Goal: Information Seeking & Learning: Find specific fact

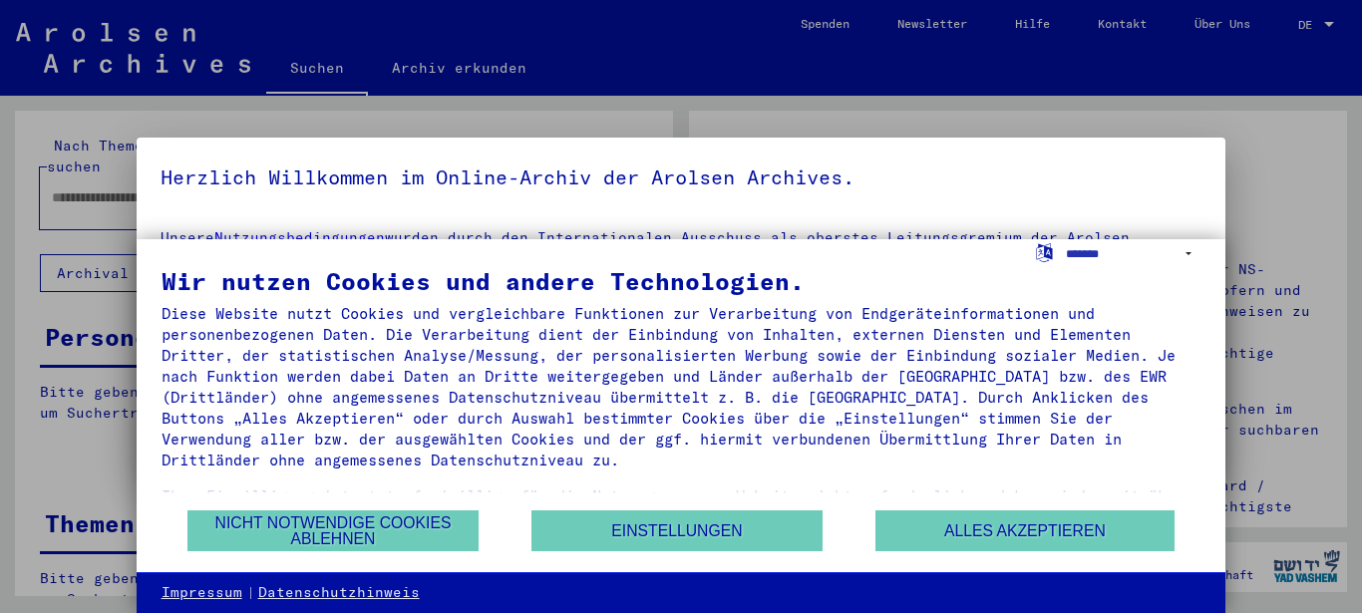
type input "*********"
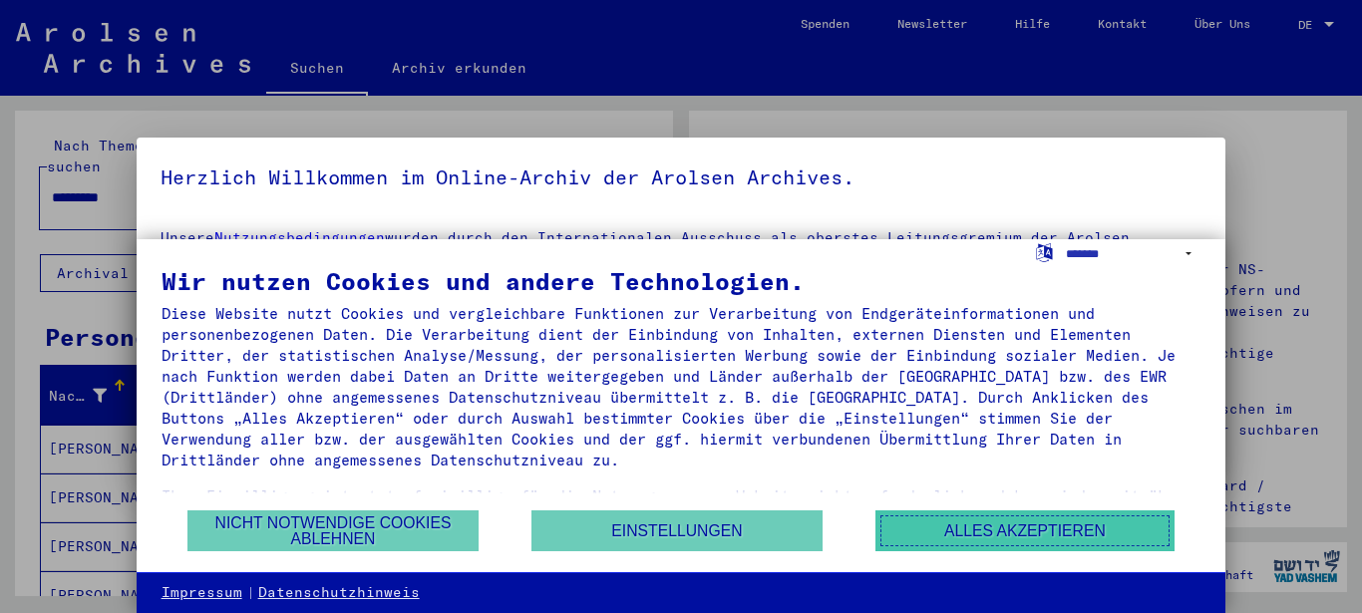
click at [1110, 527] on button "Alles akzeptieren" at bounding box center [1024, 530] width 299 height 41
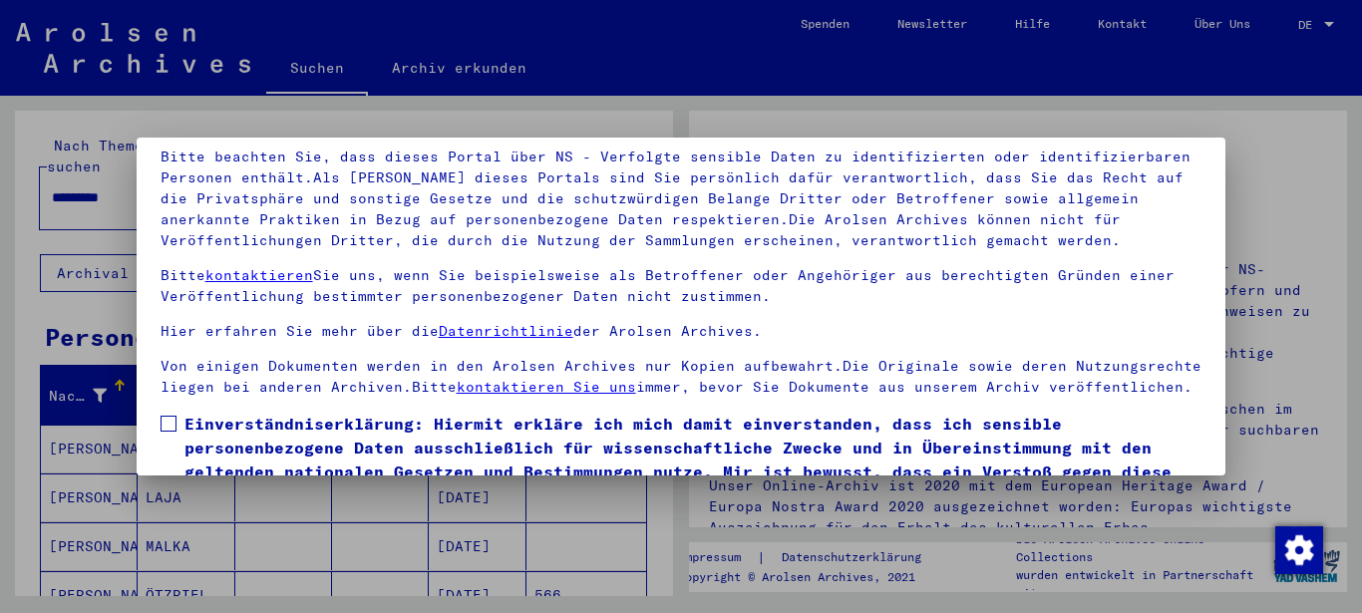
scroll to position [160, 0]
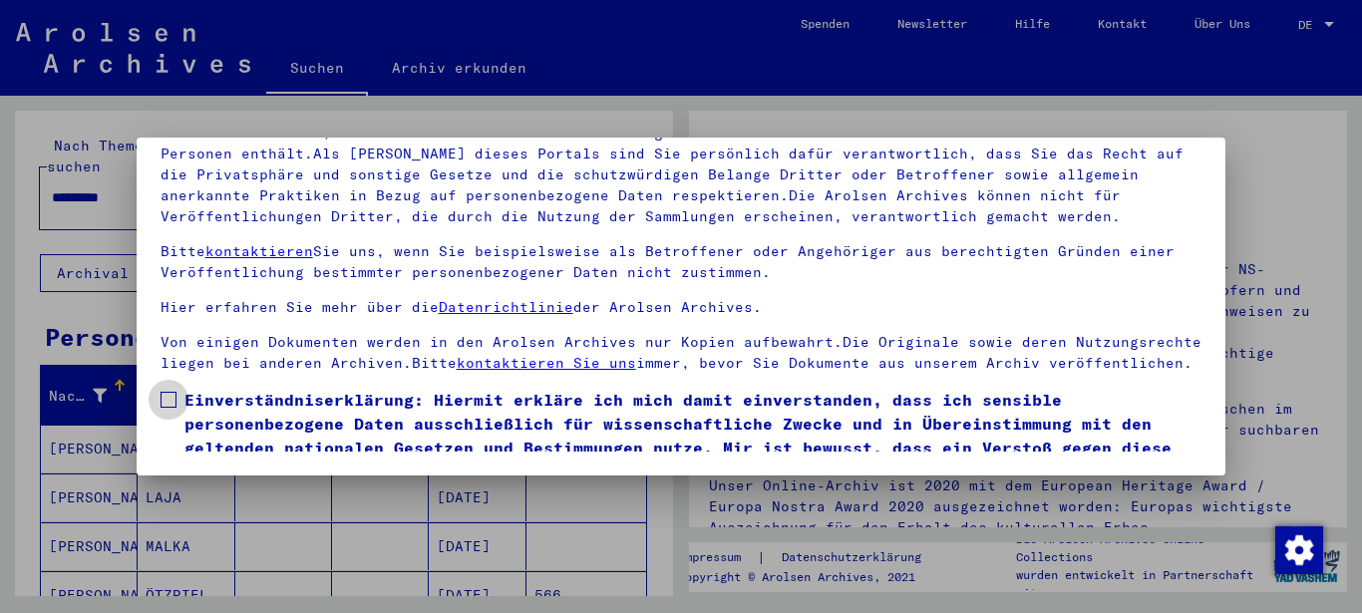
click at [165, 413] on label "Einverständniserklärung: Hiermit erkläre ich mich damit einverstanden, dass ich…" at bounding box center [681, 436] width 1042 height 96
drag, startPoint x: 165, startPoint y: 427, endPoint x: 149, endPoint y: 425, distance: 17.1
click at [155, 425] on mat-dialog-content "Unsere Nutzungsbedingungen wurden durch den Internationalen Ausschuss als obers…" at bounding box center [681, 252] width 1089 height 399
click at [171, 430] on label "Einverständniserklärung: Hiermit erkläre ich mich damit einverstanden, dass ich…" at bounding box center [681, 436] width 1042 height 96
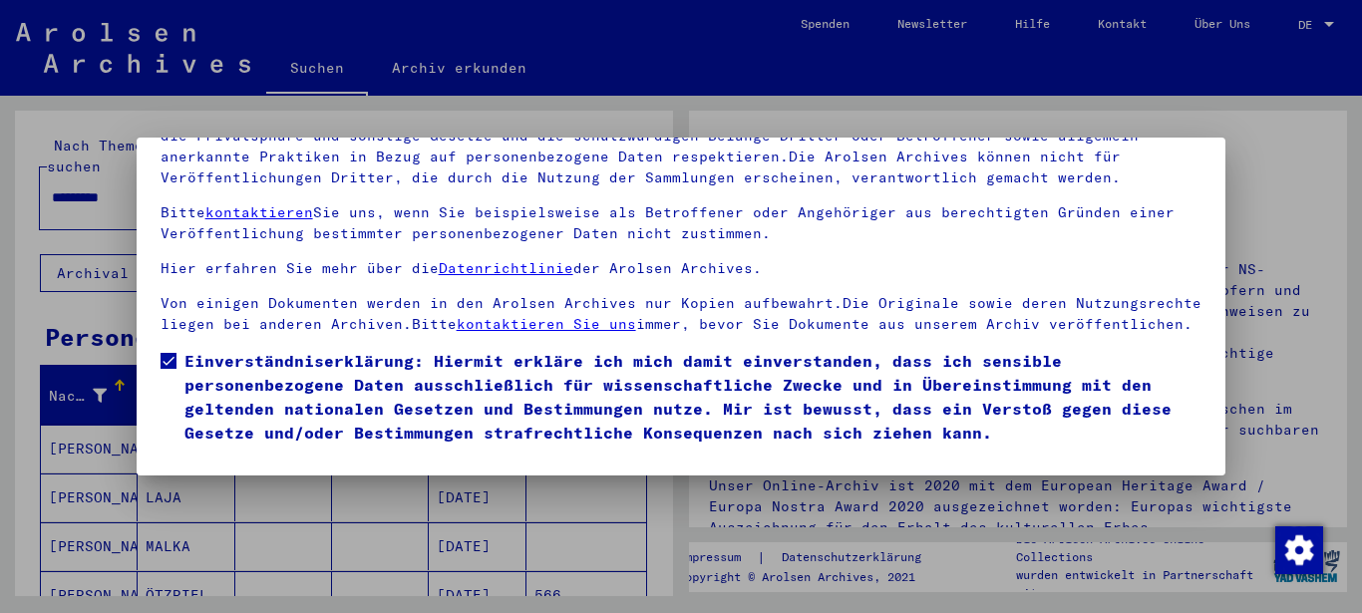
scroll to position [101, 0]
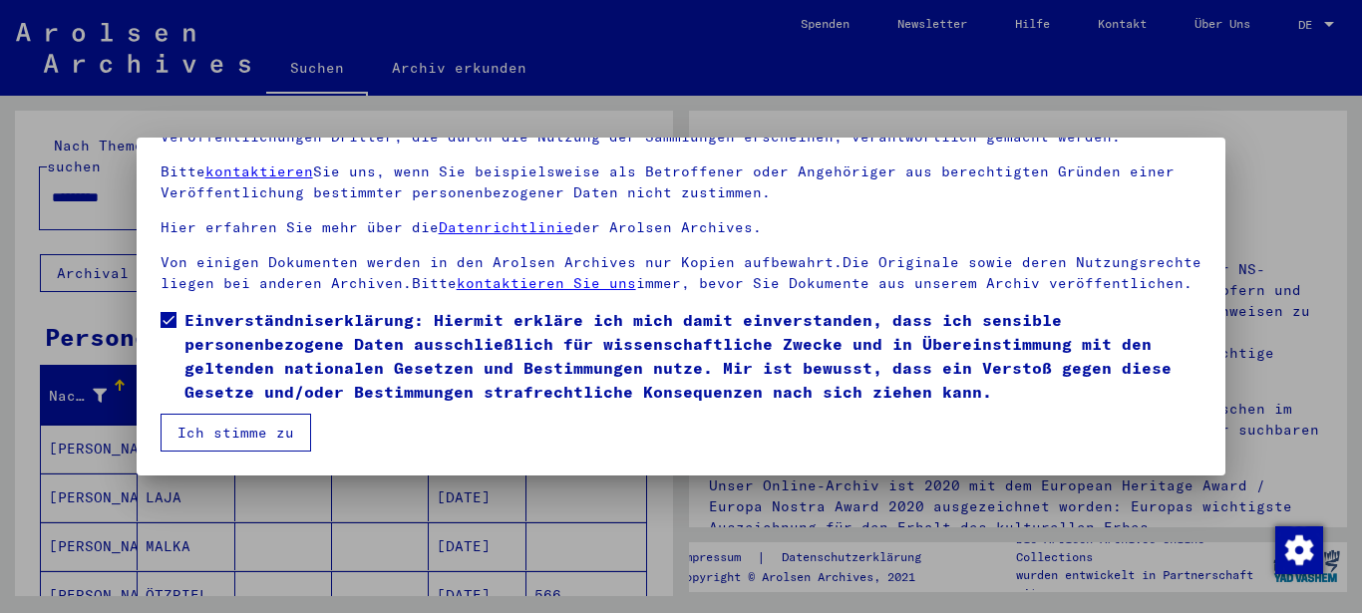
click at [201, 424] on button "Ich stimme zu" at bounding box center [235, 433] width 151 height 38
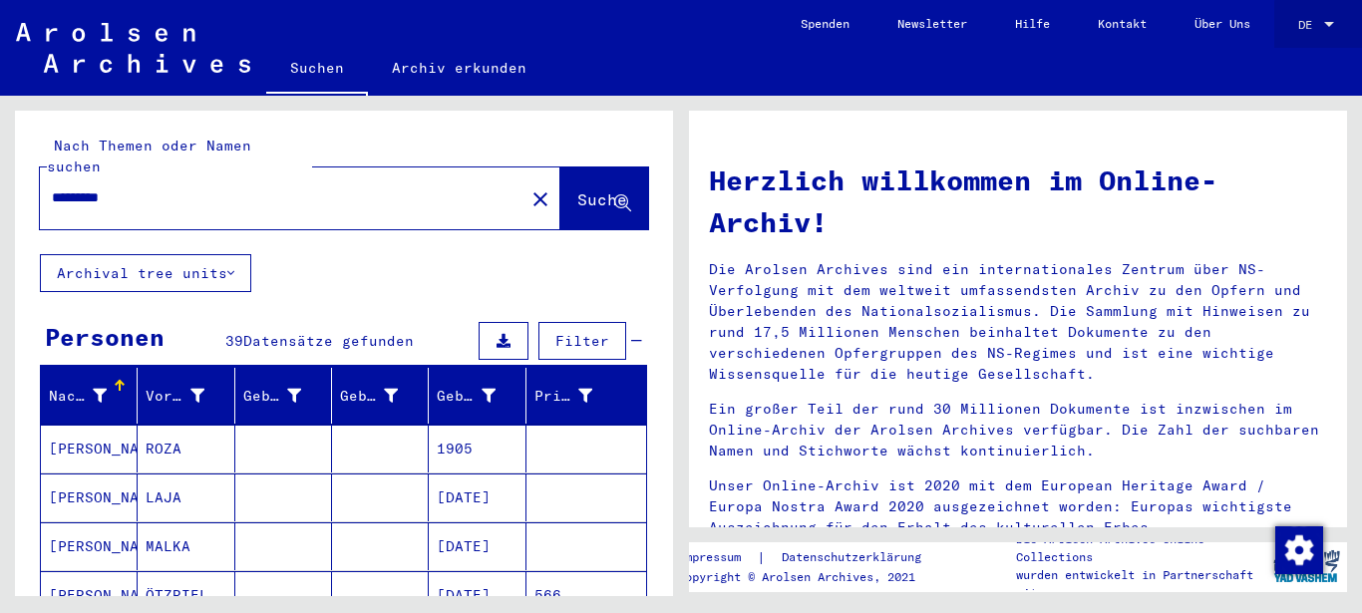
click at [1331, 33] on div "DE DE" at bounding box center [1318, 20] width 40 height 34
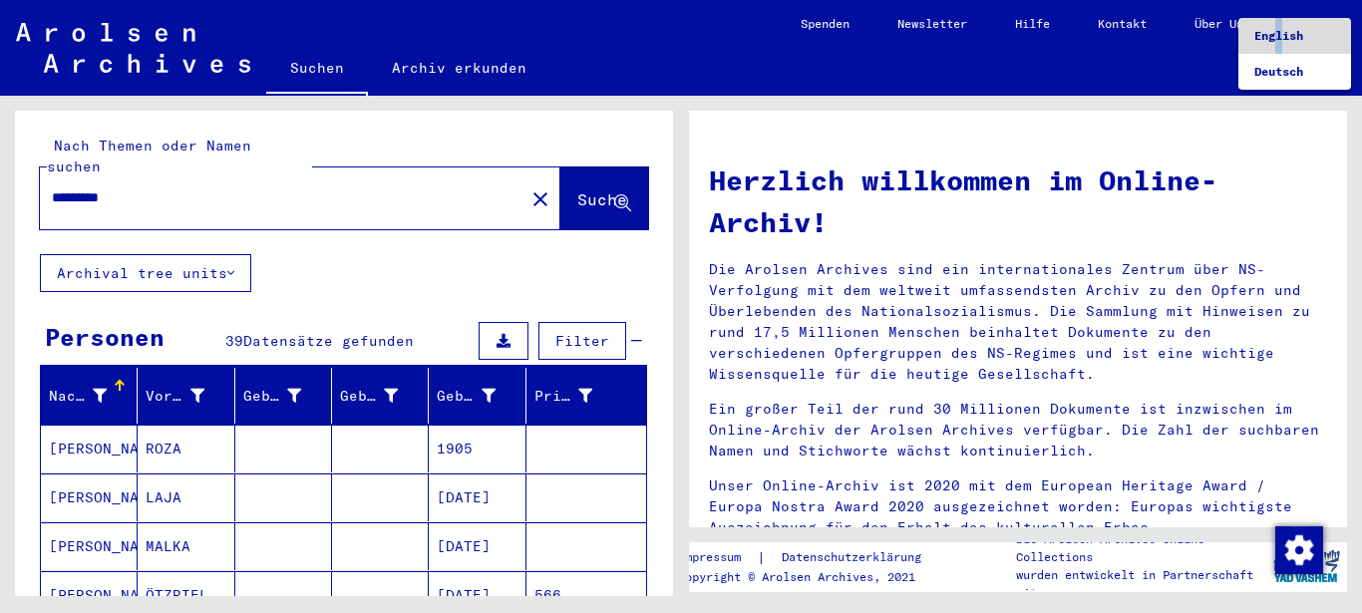
click at [1283, 30] on span "English" at bounding box center [1278, 35] width 49 height 15
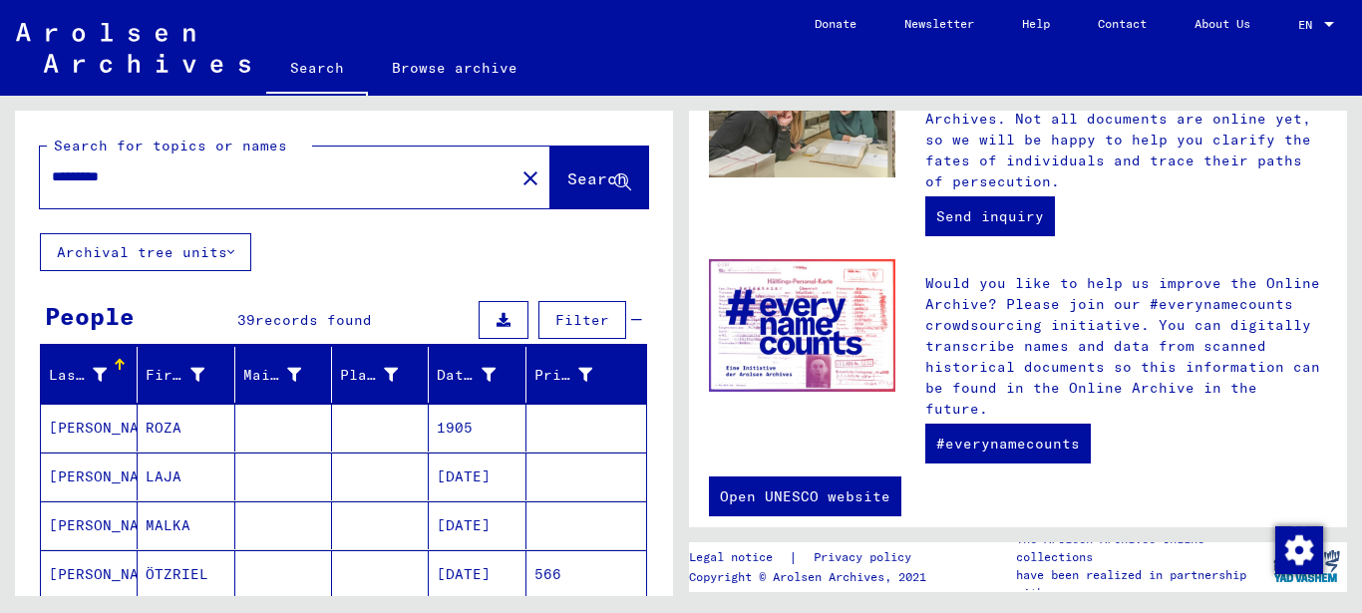
scroll to position [878, 0]
